Goal: Information Seeking & Learning: Learn about a topic

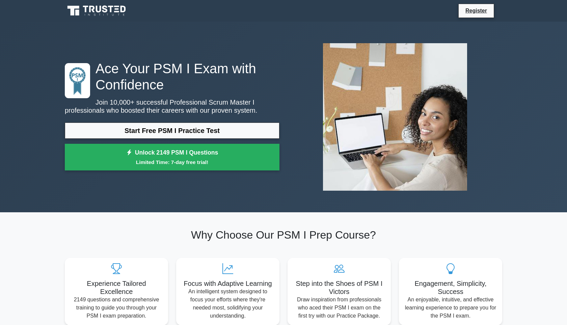
click at [149, 127] on link "Start Free PSM I Practice Test" at bounding box center [172, 130] width 215 height 16
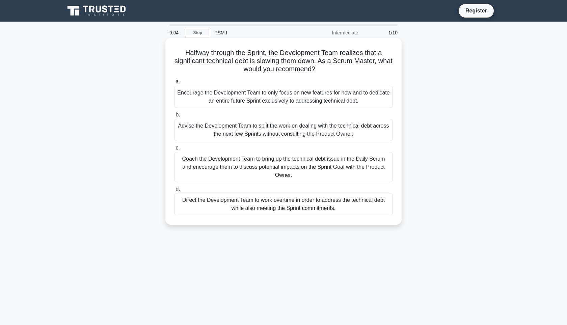
click at [244, 172] on div "Coach the Development Team to bring up the technical debt issue in the Daily Sc…" at bounding box center [283, 167] width 219 height 30
click at [174, 150] on input "c. Coach the Development Team to bring up the technical debt issue in the Daily…" at bounding box center [174, 148] width 0 height 4
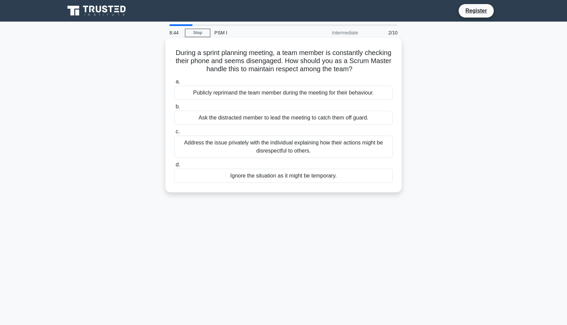
click at [293, 155] on div "Address the issue privately with the individual explaining how their actions mi…" at bounding box center [283, 147] width 219 height 22
click at [174, 134] on input "c. Address the issue privately with the individual explaining how their actions…" at bounding box center [174, 132] width 0 height 4
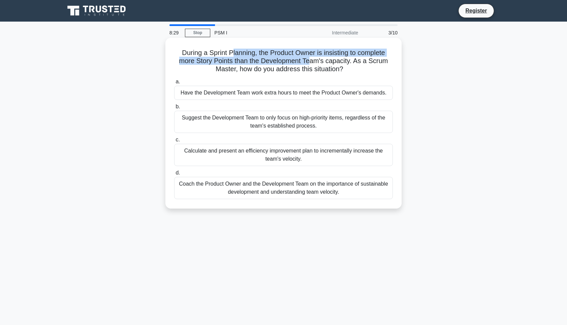
drag, startPoint x: 231, startPoint y: 53, endPoint x: 309, endPoint y: 62, distance: 78.5
click at [309, 62] on h5 "During a Sprint Planning, the Product Owner is insisting to complete more Story…" at bounding box center [283, 61] width 220 height 25
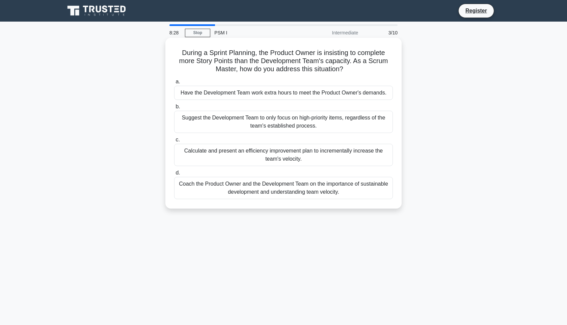
click at [323, 61] on h5 "During a Sprint Planning, the Product Owner is insisting to complete more Story…" at bounding box center [283, 61] width 220 height 25
click at [280, 196] on div "Coach the Product Owner and the Development Team on the importance of sustainab…" at bounding box center [283, 188] width 219 height 22
click at [174, 175] on input "d. Coach the Product Owner and the Development Team on the importance of sustai…" at bounding box center [174, 173] width 0 height 4
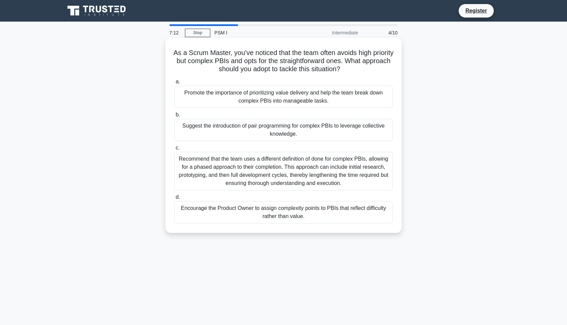
click at [234, 185] on div "Recommend that the team uses a different definition of done for complex PBIs, a…" at bounding box center [283, 171] width 219 height 38
click at [174, 150] on input "c. Recommend that the team uses a different definition of done for complex PBIs…" at bounding box center [174, 148] width 0 height 4
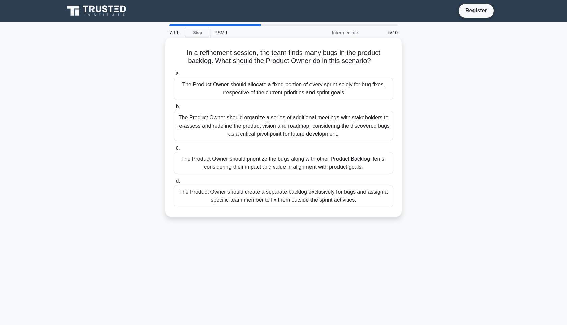
click at [217, 169] on div "The Product Owner should prioritize the bugs along with other Product Backlog i…" at bounding box center [283, 163] width 219 height 22
click at [174, 150] on input "c. The Product Owner should prioritize the bugs along with other Product Backlo…" at bounding box center [174, 148] width 0 height 4
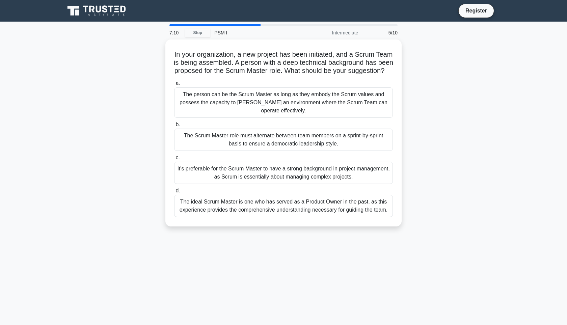
click at [217, 169] on div "It's preferable for the Scrum Master to have a strong background in project man…" at bounding box center [283, 173] width 219 height 22
click at [174, 160] on input "c. It's preferable for the Scrum Master to have a strong background in project …" at bounding box center [174, 158] width 0 height 4
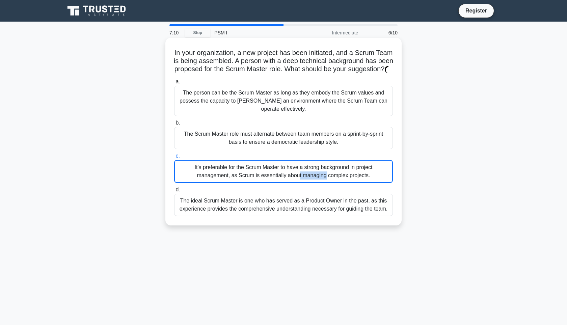
click at [217, 170] on div "It's preferable for the Scrum Master to have a strong background in project man…" at bounding box center [283, 171] width 219 height 23
click at [174, 158] on input "c. It's preferable for the Scrum Master to have a strong background in project …" at bounding box center [174, 156] width 0 height 4
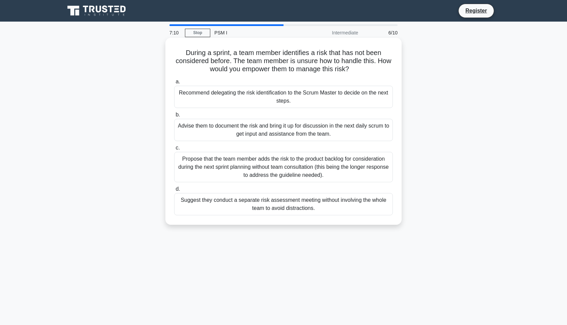
click at [249, 173] on div "Propose that the team member adds the risk to the product backlog for considera…" at bounding box center [283, 167] width 219 height 30
click at [174, 150] on input "c. Propose that the team member adds the risk to the product backlog for consid…" at bounding box center [174, 148] width 0 height 4
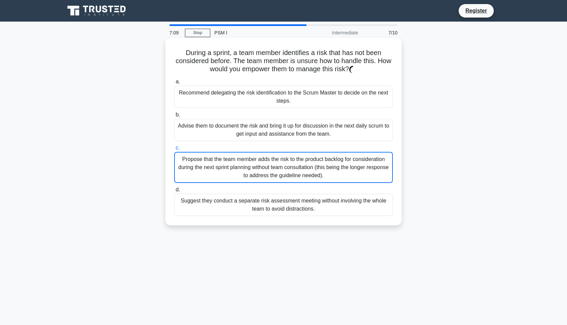
click at [249, 173] on div "Propose that the team member adds the risk to the product backlog for considera…" at bounding box center [283, 167] width 219 height 31
click at [174, 150] on input "c. Propose that the team member adds the risk to the product backlog for consid…" at bounding box center [174, 148] width 0 height 4
click at [257, 175] on div "Propose that the team member adds the risk to the product backlog for considera…" at bounding box center [283, 167] width 219 height 31
click at [174, 150] on input "c. Propose that the team member adds the risk to the product backlog for consid…" at bounding box center [174, 148] width 0 height 4
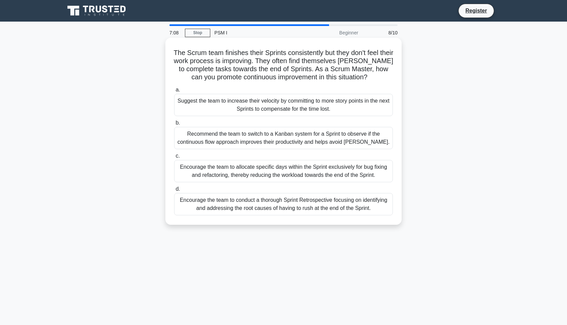
click at [261, 175] on div "Encourage the team to allocate specific days within the Sprint exclusively for …" at bounding box center [283, 171] width 219 height 22
click at [174, 158] on input "c. Encourage the team to allocate specific days within the Sprint exclusively f…" at bounding box center [174, 156] width 0 height 4
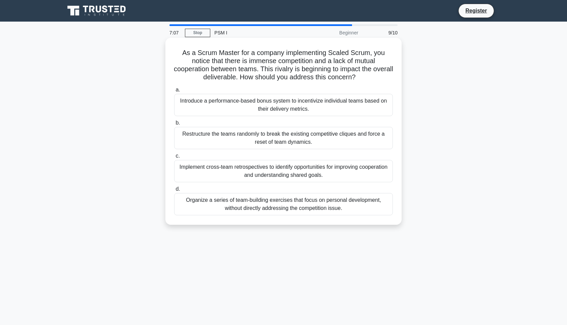
click at [243, 171] on div "Implement cross-team retrospectives to identify opportunities for improving coo…" at bounding box center [283, 171] width 219 height 22
click at [174, 158] on input "c. Implement cross-team retrospectives to identify opportunities for improving …" at bounding box center [174, 156] width 0 height 4
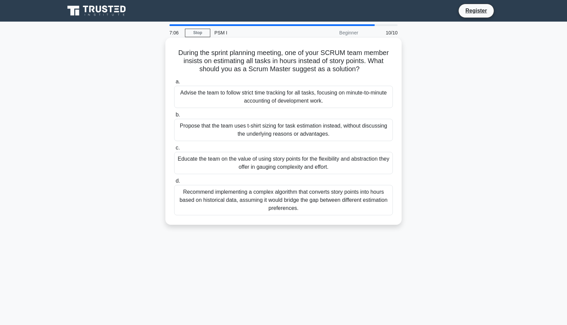
click at [242, 175] on div "a. Advise the team to follow strict time tracking for all tasks, focusing on mi…" at bounding box center [283, 146] width 227 height 140
click at [244, 166] on div "Educate the team on the value of using story points for the flexibility and abs…" at bounding box center [283, 163] width 219 height 22
click at [174, 150] on input "c. Educate the team on the value of using story points for the flexibility and …" at bounding box center [174, 148] width 0 height 4
